Goal: Find contact information: Find contact information

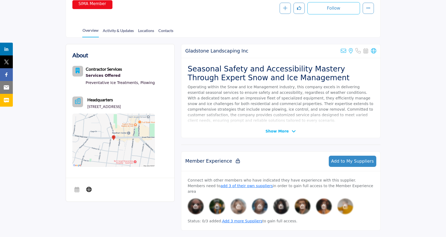
scroll to position [107, 0]
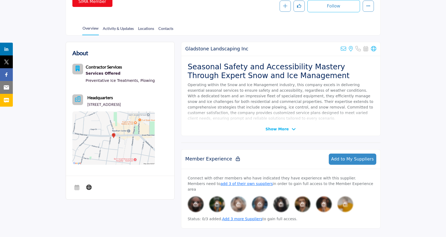
click at [279, 127] on span "Show More" at bounding box center [276, 130] width 23 height 6
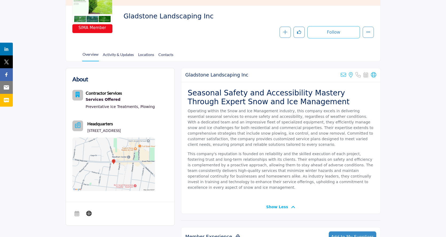
scroll to position [77, 0]
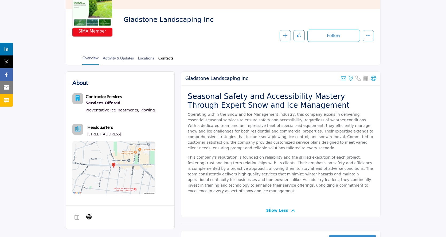
click at [167, 60] on link "Contacts" at bounding box center [165, 59] width 15 height 9
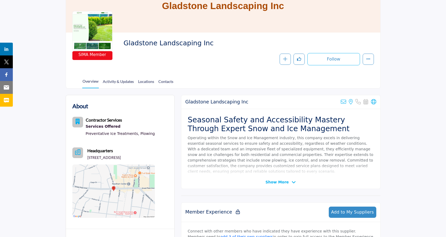
scroll to position [50, 0]
